Goal: Task Accomplishment & Management: Manage account settings

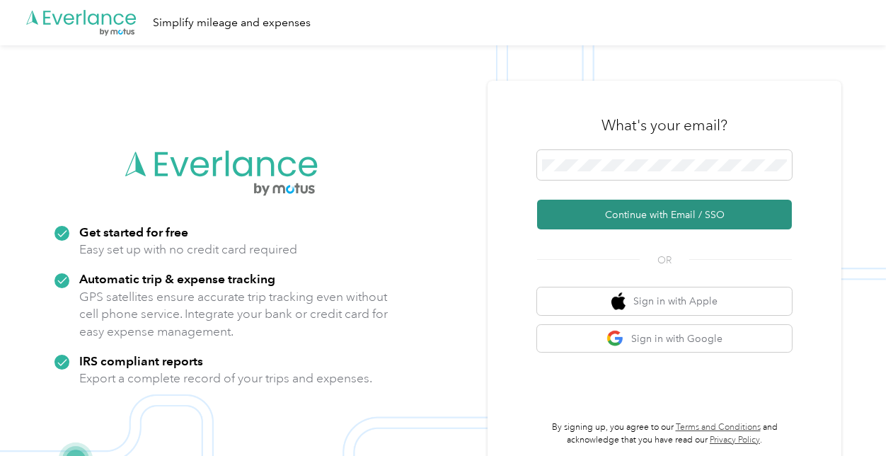
click at [588, 228] on button "Continue with Email / SSO" at bounding box center [664, 214] width 255 height 30
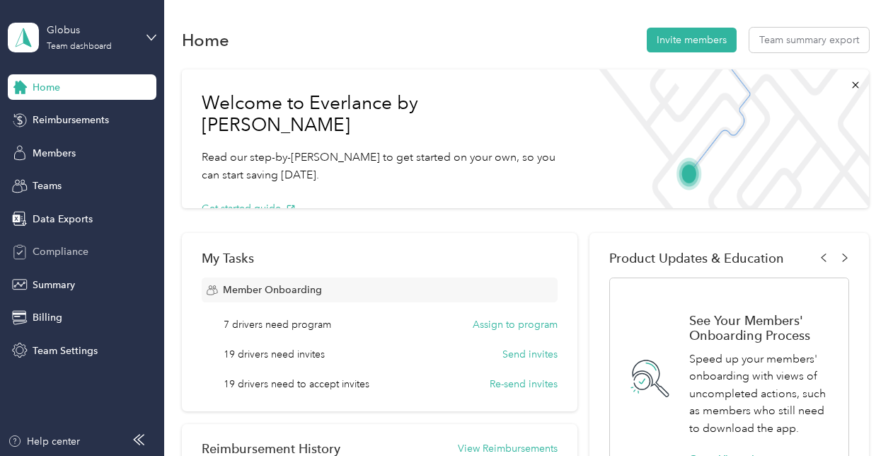
click at [76, 250] on span "Compliance" at bounding box center [61, 251] width 56 height 15
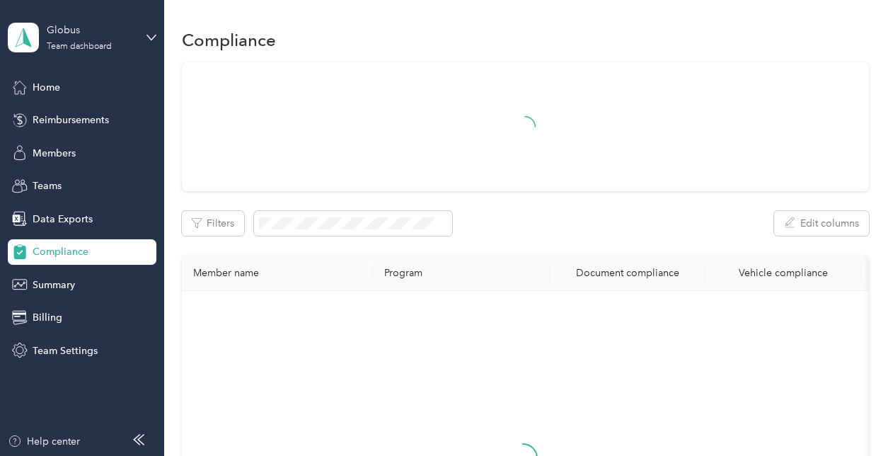
click at [356, 238] on div "Filters Edit columns Member name Program Document compliance Vehicle compliance" at bounding box center [525, 356] width 687 height 588
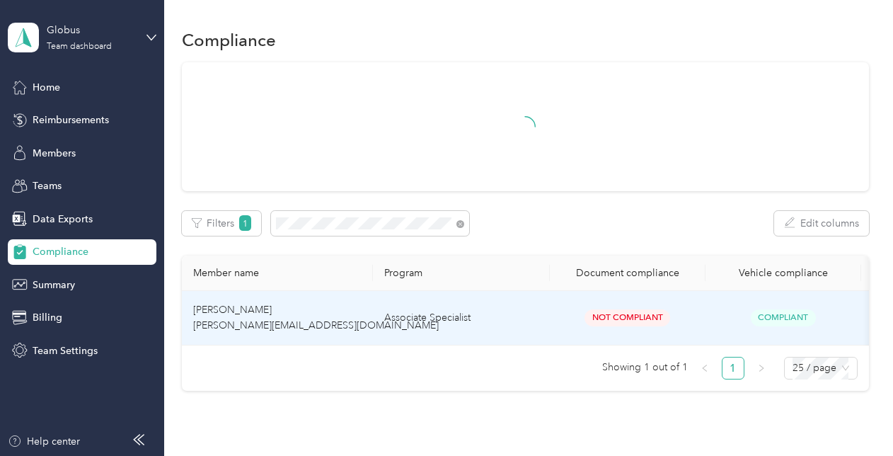
click at [583, 329] on td "Not Compliant" at bounding box center [628, 318] width 156 height 54
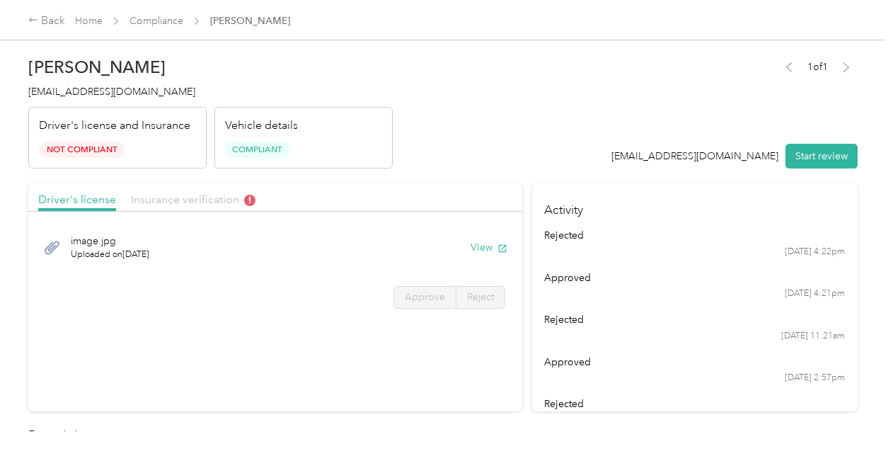
click at [201, 198] on span "Insurance verification" at bounding box center [193, 198] width 124 height 13
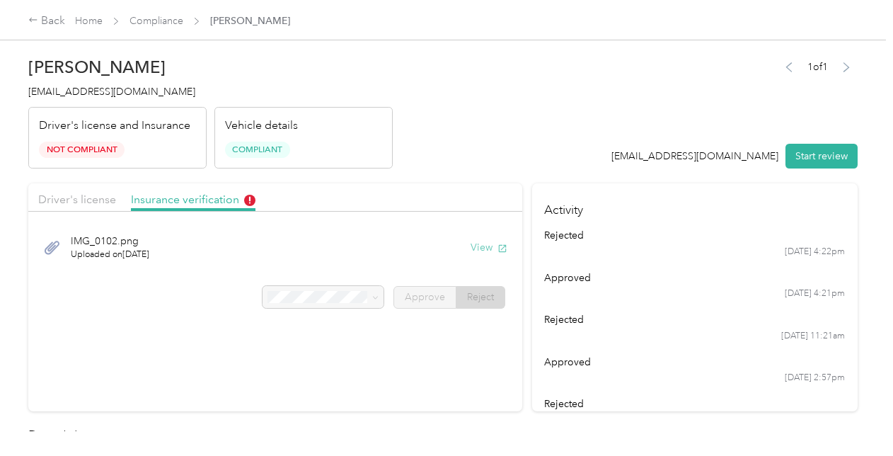
click at [482, 250] on button "View" at bounding box center [488, 247] width 37 height 15
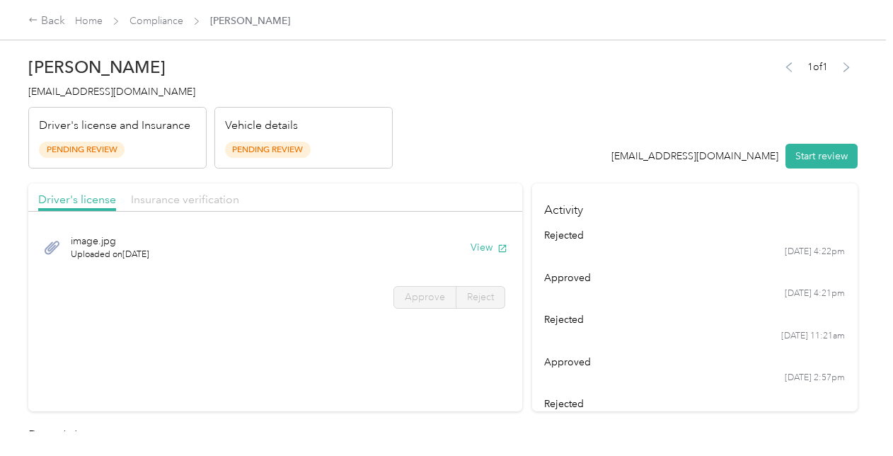
click at [182, 197] on span "Insurance verification" at bounding box center [185, 198] width 108 height 13
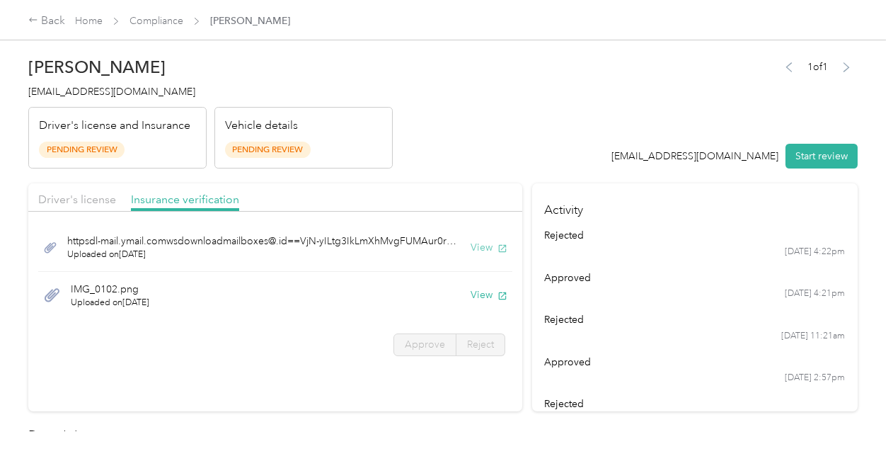
click at [488, 243] on button "View" at bounding box center [488, 247] width 37 height 15
click at [476, 246] on button "View" at bounding box center [488, 247] width 37 height 15
click at [501, 294] on icon "button" at bounding box center [502, 296] width 10 height 10
click at [491, 245] on button "View" at bounding box center [488, 247] width 37 height 15
click at [435, 265] on div "httpsdl-mail.ymail.comwsdownloadmailboxes@.id==VjN-yILtg3IkLmXhMvgFUMAur0rx8TwF…" at bounding box center [275, 248] width 474 height 48
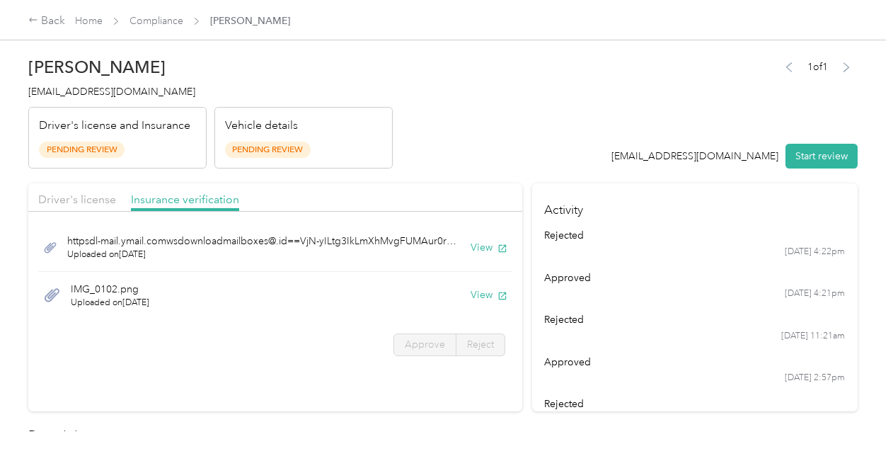
click at [465, 153] on header "[PERSON_NAME] [PERSON_NAME][EMAIL_ADDRESS][DOMAIN_NAME] Driver's license and In…" at bounding box center [442, 109] width 829 height 119
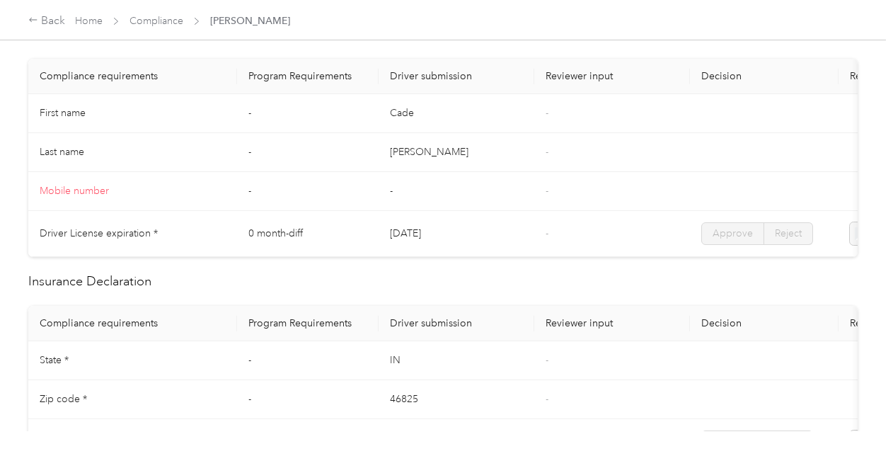
scroll to position [145, 0]
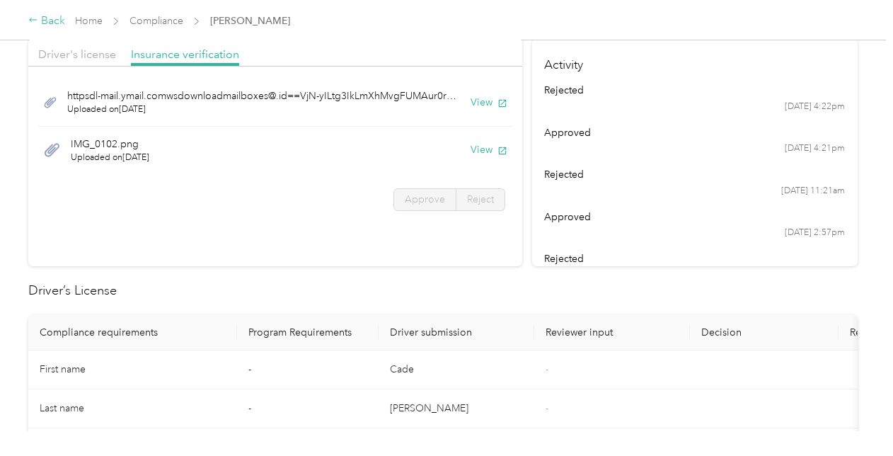
click at [45, 16] on div "Back" at bounding box center [46, 21] width 37 height 17
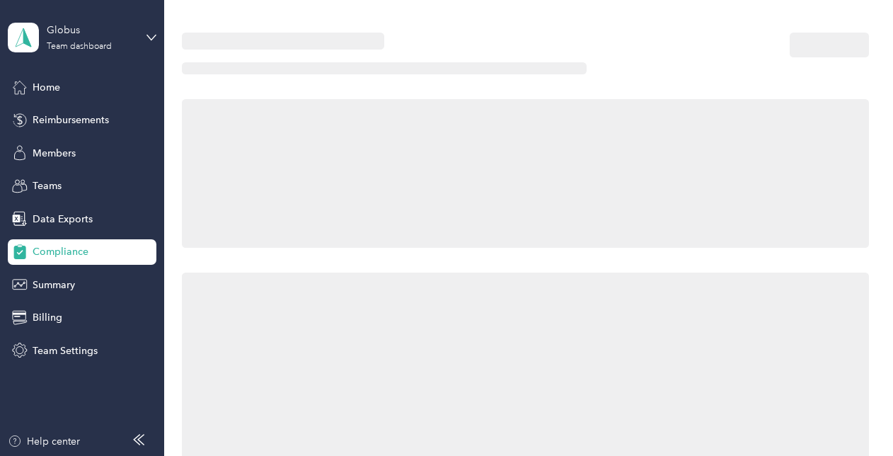
click at [40, 45] on div "Globus Team dashboard" at bounding box center [71, 38] width 127 height 30
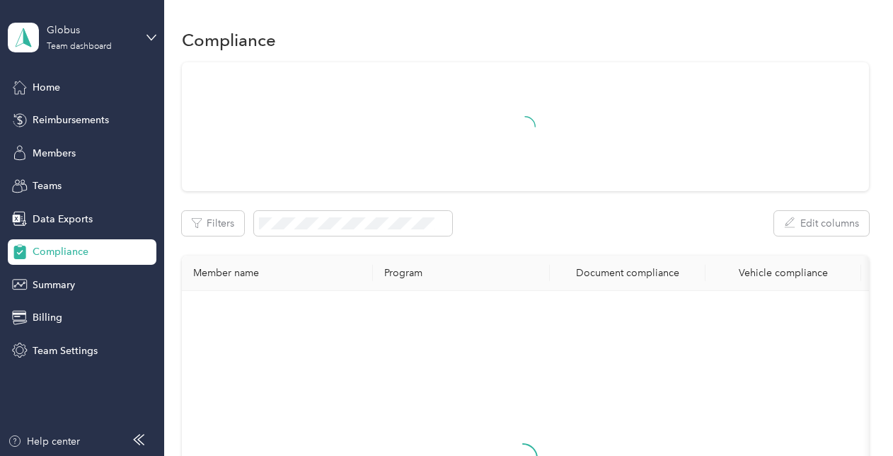
click at [92, 164] on div "Team dashboard Personal dashboard Log out" at bounding box center [157, 148] width 278 height 89
click at [66, 52] on div "Globus Team dashboard" at bounding box center [82, 38] width 149 height 50
click at [61, 170] on div "Log out" at bounding box center [157, 180] width 278 height 25
